Goal: Entertainment & Leisure: Consume media (video, audio)

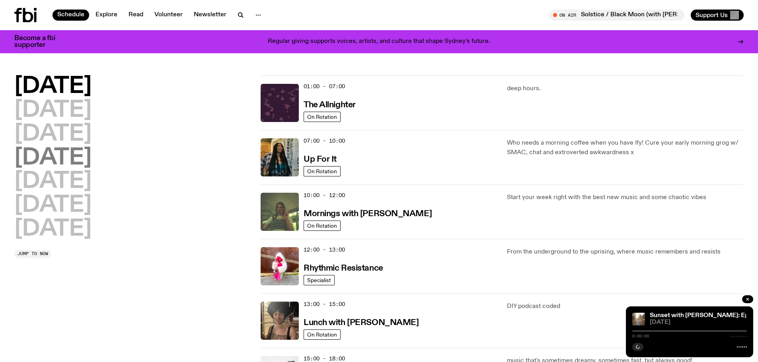
click at [60, 167] on h2 "[DATE]" at bounding box center [52, 158] width 77 height 22
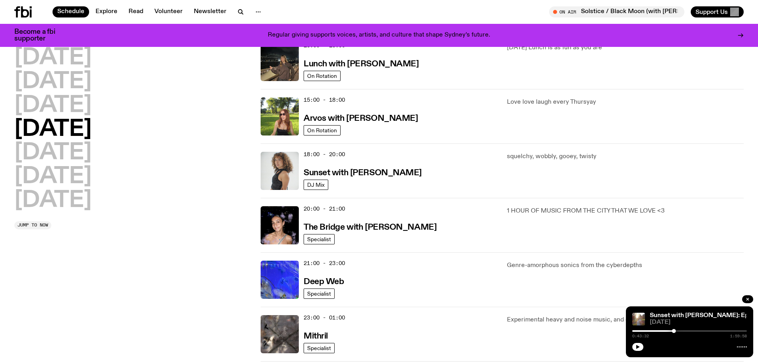
scroll to position [261, 0]
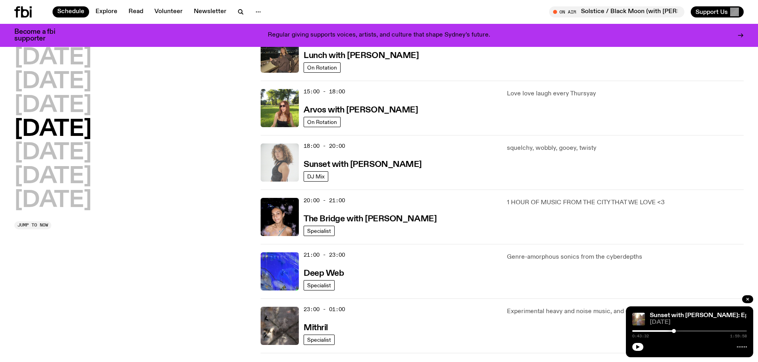
click at [283, 171] on img at bounding box center [280, 163] width 38 height 38
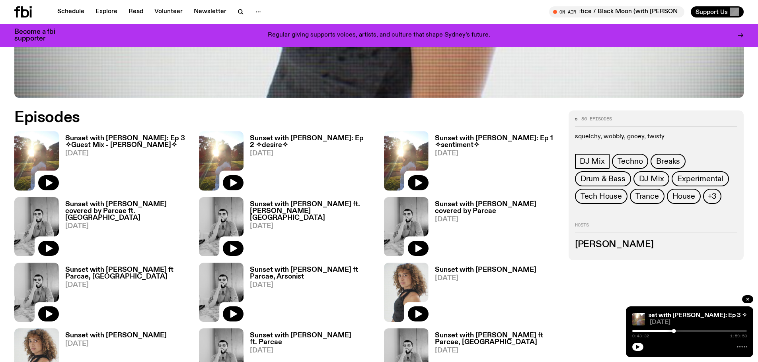
scroll to position [433, 0]
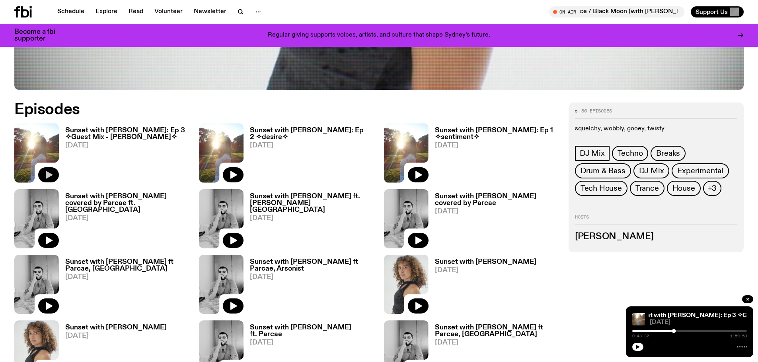
click at [44, 170] on button "button" at bounding box center [48, 175] width 21 height 15
click at [668, 331] on div at bounding box center [616, 332] width 115 height 2
click at [656, 331] on div at bounding box center [611, 332] width 115 height 2
click at [635, 332] on div "0:25:01 1:59:58" at bounding box center [689, 334] width 115 height 10
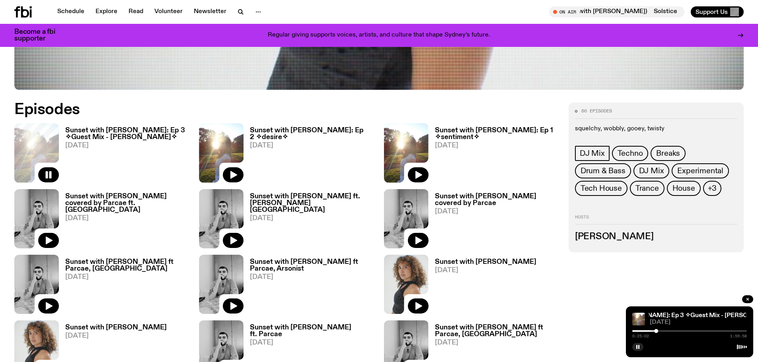
click at [635, 331] on div at bounding box center [599, 332] width 115 height 2
click at [636, 331] on div at bounding box center [635, 331] width 4 height 4
click at [637, 331] on div at bounding box center [636, 331] width 4 height 4
click at [639, 331] on div at bounding box center [639, 331] width 4 height 4
click at [641, 331] on div at bounding box center [639, 331] width 4 height 4
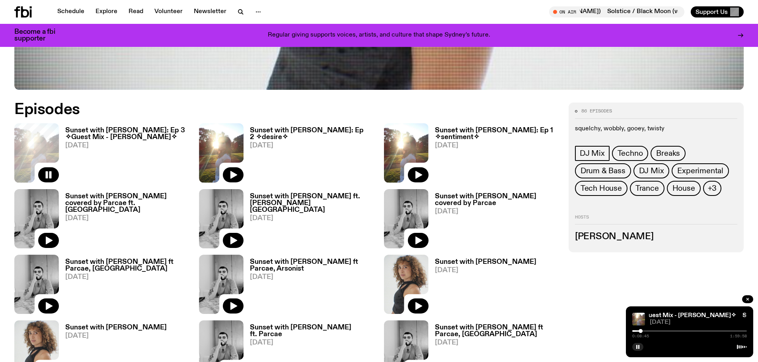
click at [645, 331] on div at bounding box center [689, 332] width 115 height 2
click at [646, 331] on div at bounding box center [646, 331] width 4 height 4
click at [648, 331] on div at bounding box center [646, 331] width 4 height 4
click at [647, 331] on div at bounding box center [648, 331] width 4 height 4
